Goal: Transaction & Acquisition: Purchase product/service

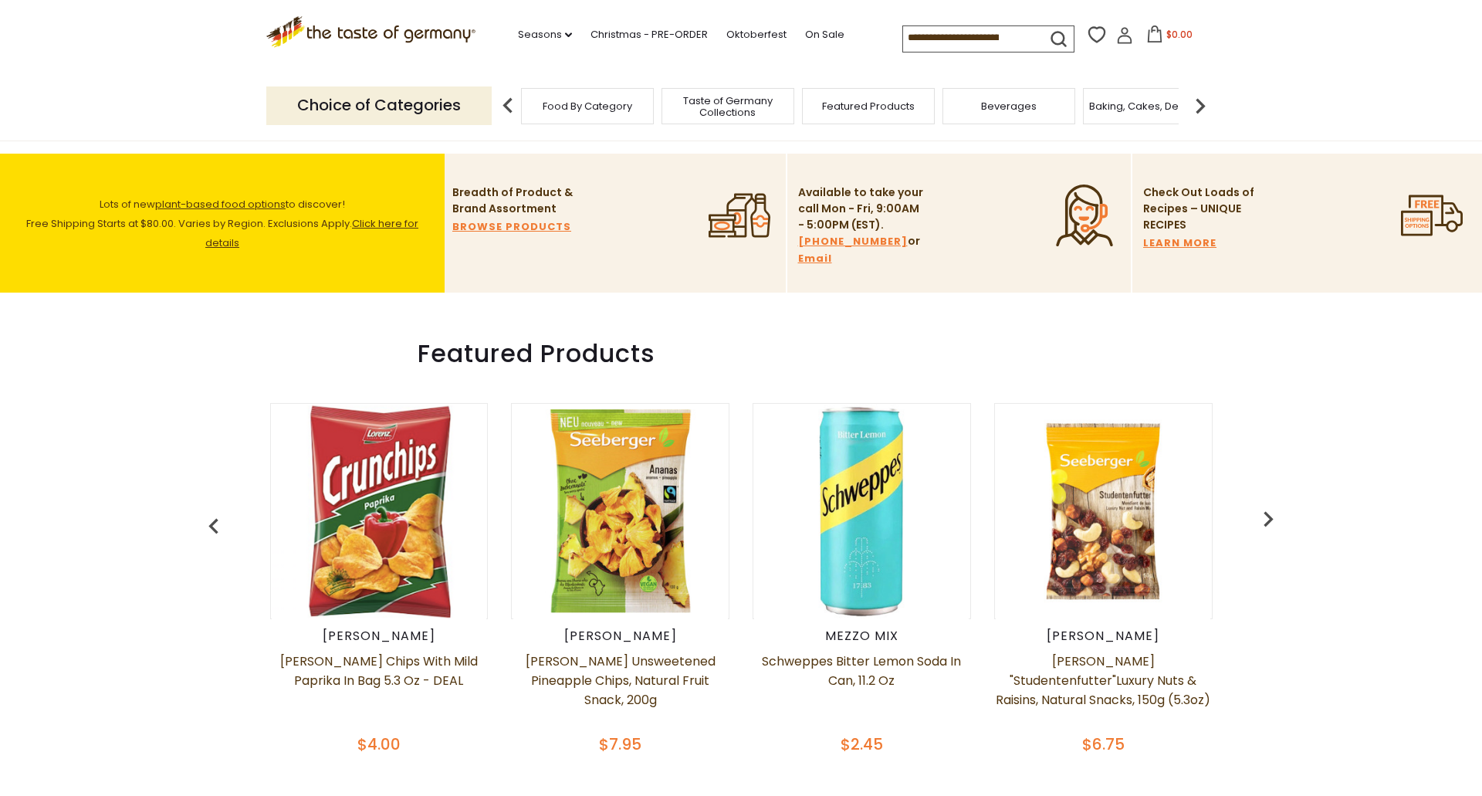
scroll to position [489, 0]
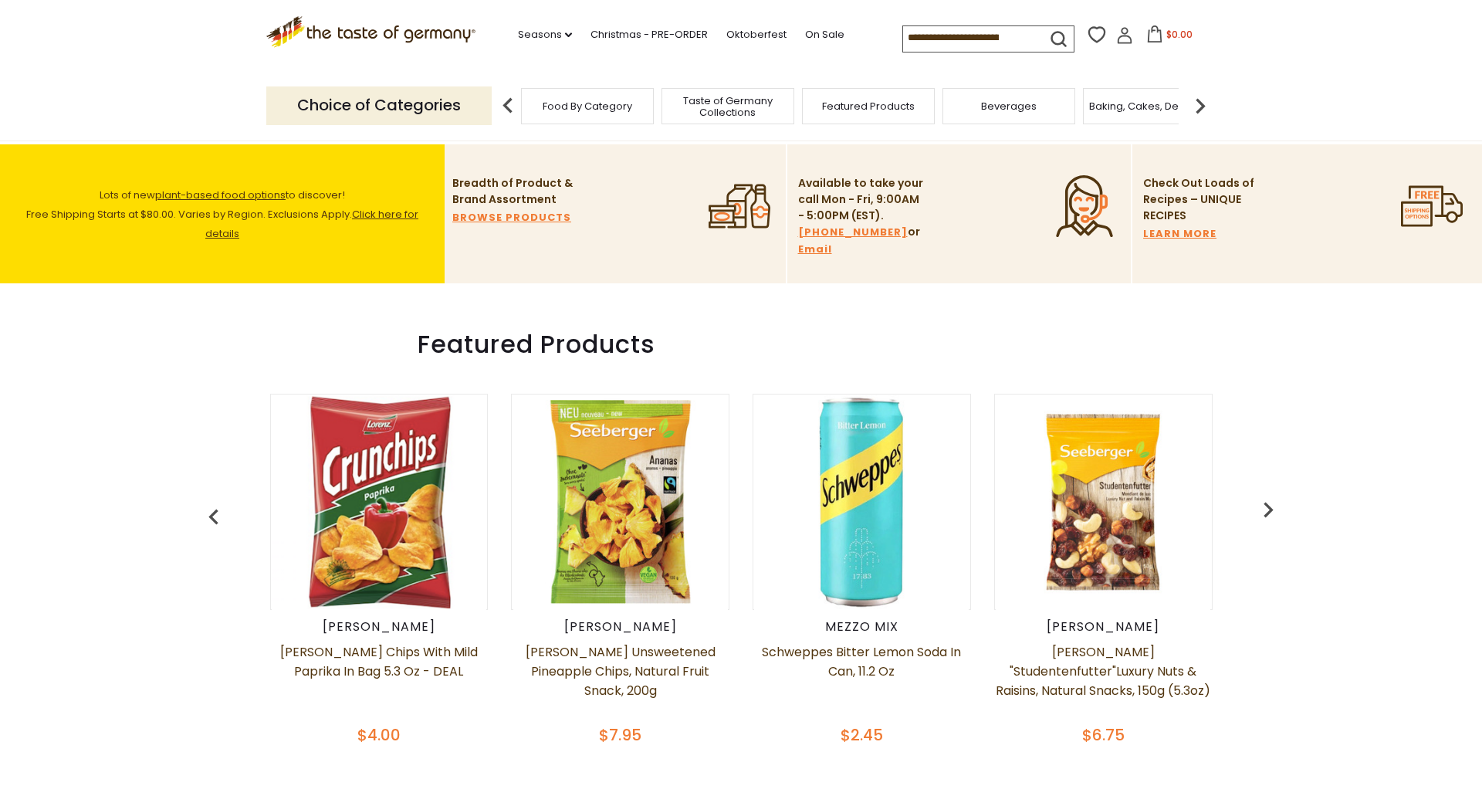
click at [1201, 103] on img at bounding box center [1200, 105] width 31 height 31
click at [1202, 96] on img at bounding box center [1200, 105] width 31 height 31
click at [1201, 102] on img at bounding box center [1200, 105] width 31 height 31
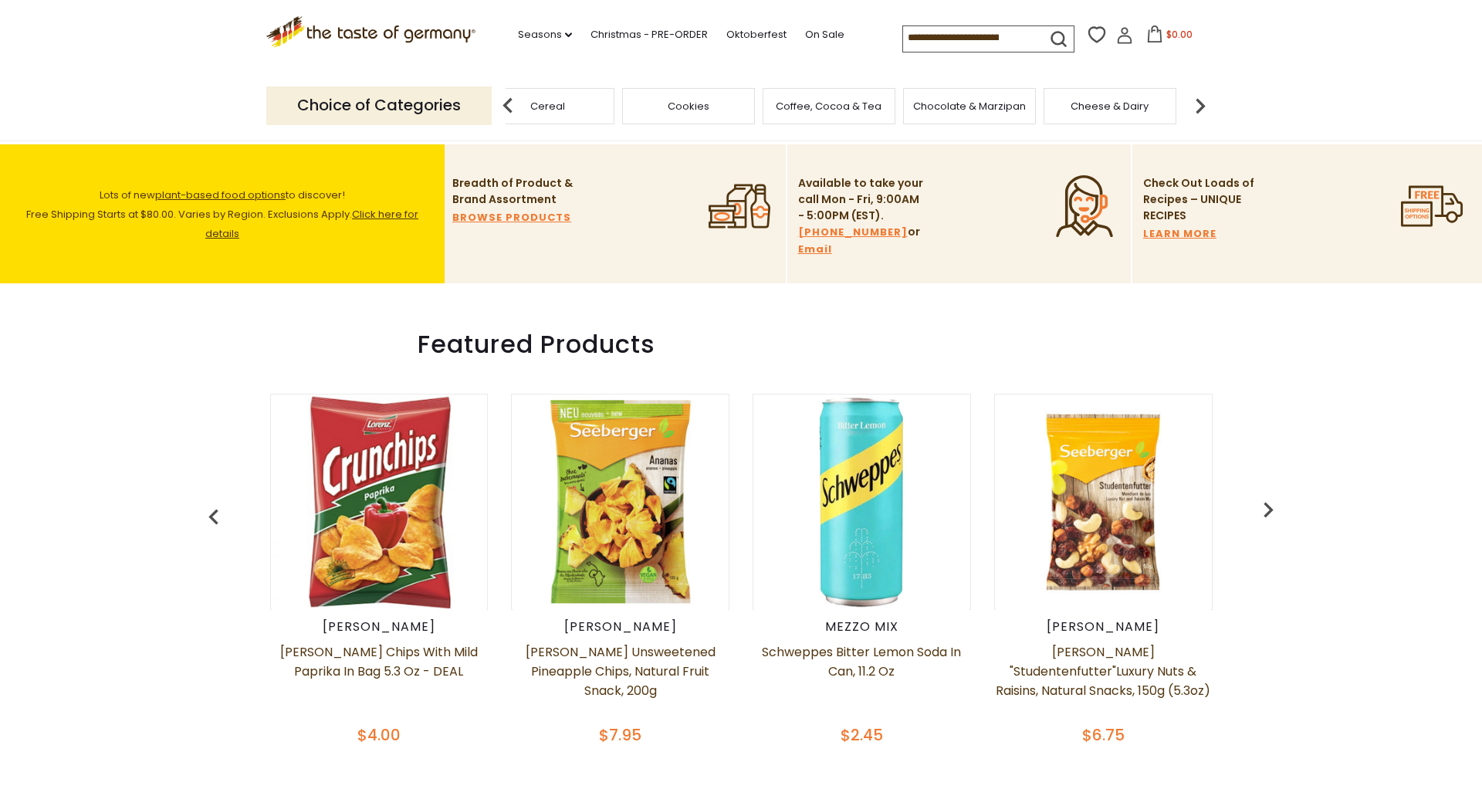
click at [982, 100] on span "Chocolate & Marzipan" at bounding box center [969, 106] width 113 height 12
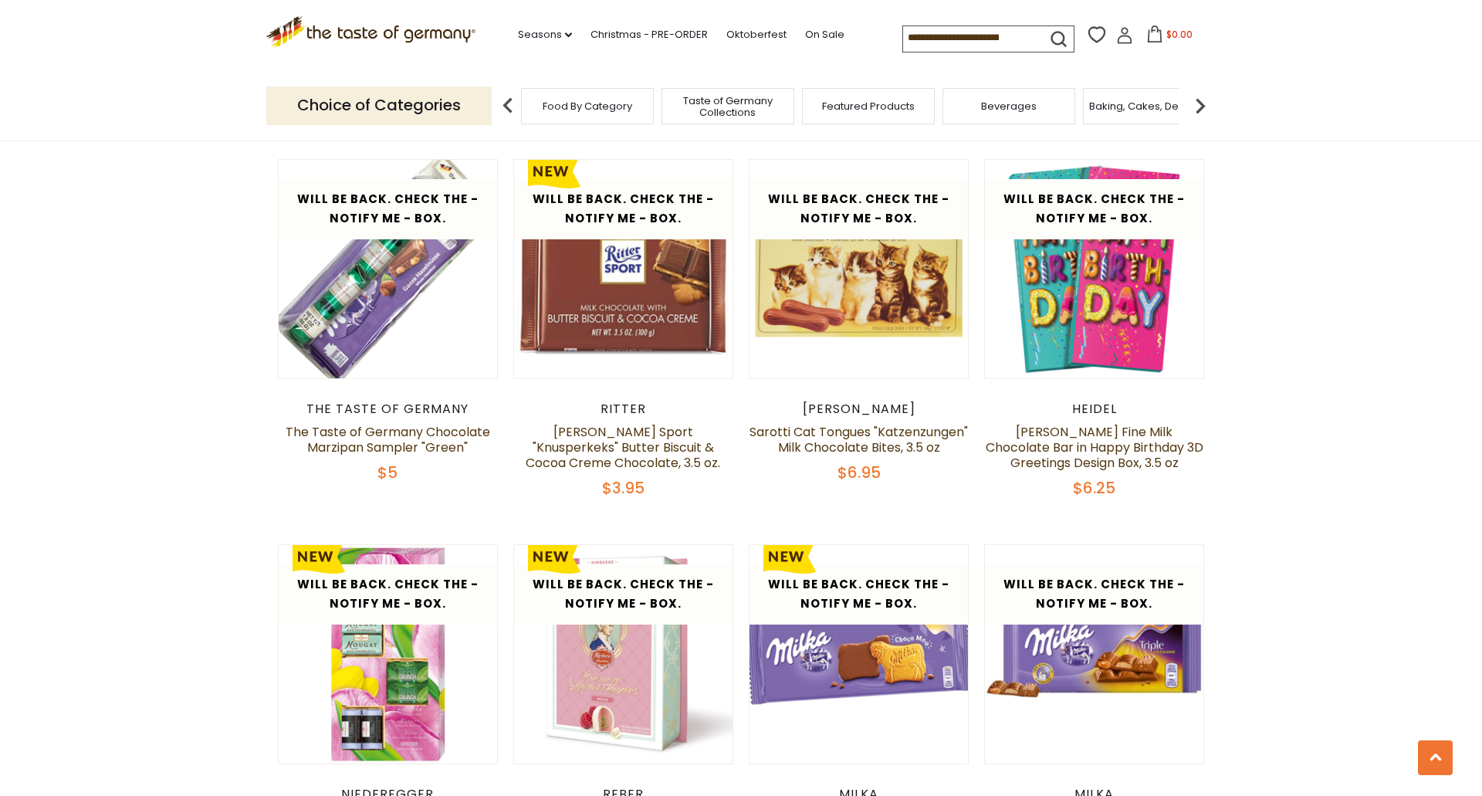
scroll to position [2431, 0]
